Goal: Transaction & Acquisition: Book appointment/travel/reservation

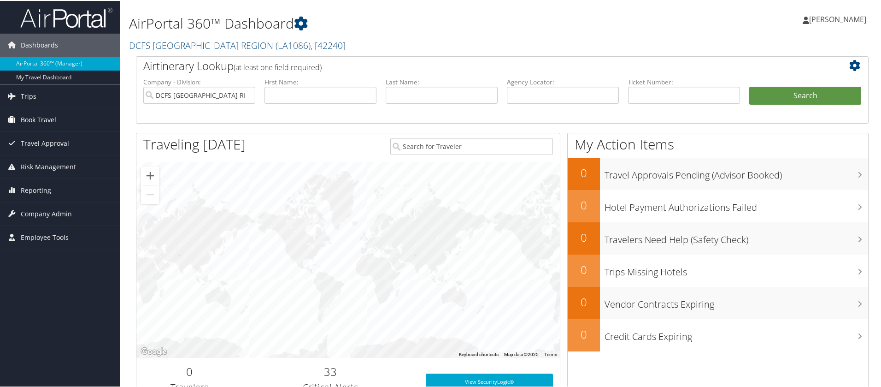
click at [54, 113] on span "Book Travel" at bounding box center [38, 118] width 35 height 23
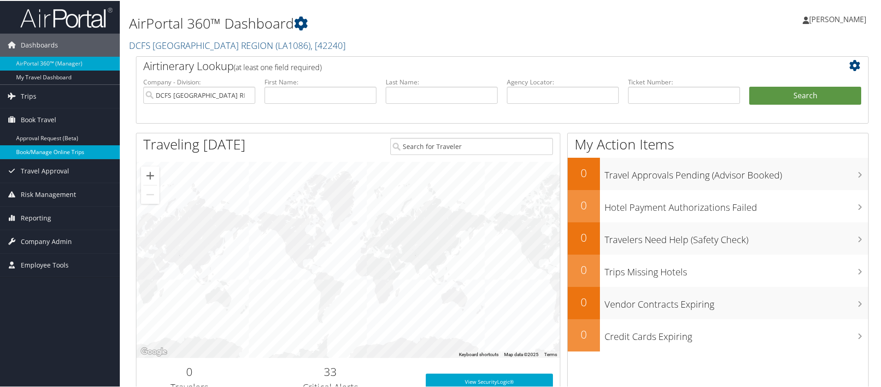
click at [65, 149] on link "Book/Manage Online Trips" at bounding box center [60, 151] width 120 height 14
